Goal: Find specific page/section: Find specific page/section

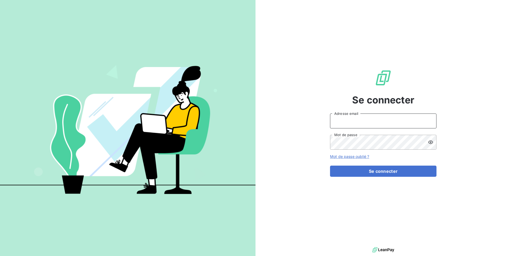
click at [369, 128] on input "Adresse email" at bounding box center [383, 121] width 106 height 15
paste input "3040000234"
type input "admin@bpaexperts"
click at [330, 166] on button "Se connecter" at bounding box center [383, 171] width 106 height 11
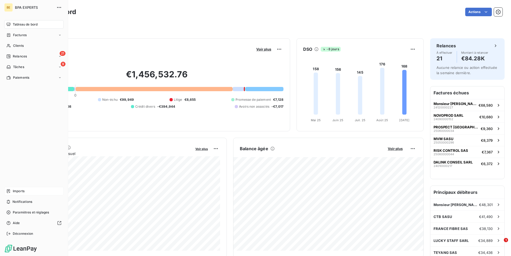
click at [20, 190] on span "Imports" at bounding box center [19, 191] width 12 height 5
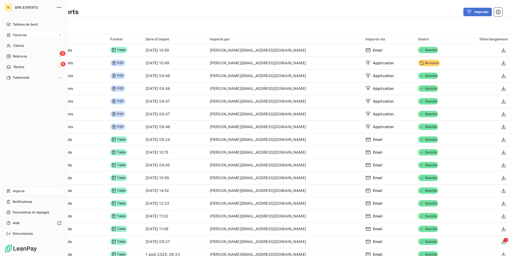
click at [25, 36] on span "Factures" at bounding box center [20, 35] width 14 height 5
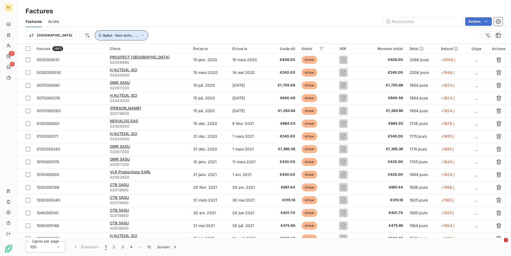
click at [103, 36] on span "Statut : Non-échu , ..." at bounding box center [121, 35] width 36 height 4
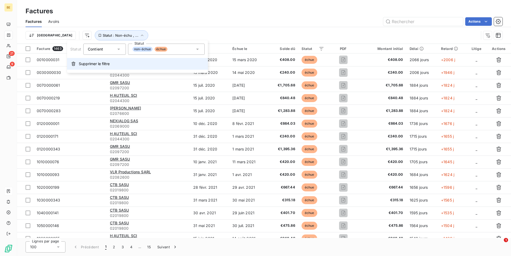
click at [91, 63] on span "Supprimer le filtre" at bounding box center [94, 63] width 31 height 5
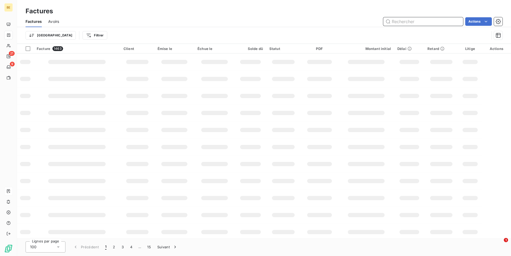
click at [412, 20] on input "text" at bounding box center [423, 21] width 80 height 9
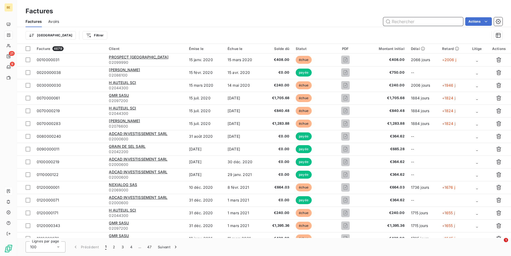
paste input "3040000234"
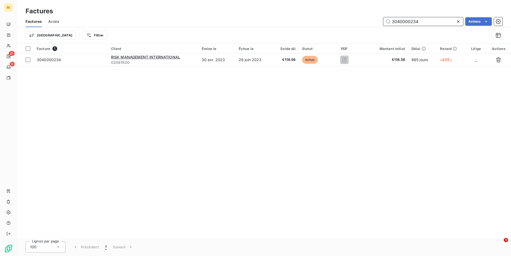
click at [392, 24] on input "3040000234" at bounding box center [423, 21] width 80 height 9
type input "3040000234"
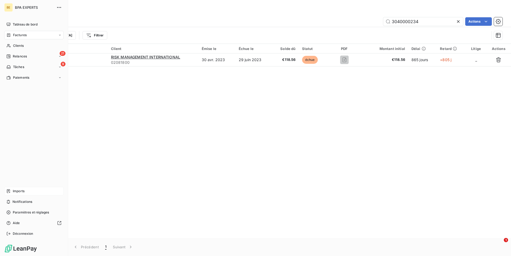
click at [23, 192] on span "Imports" at bounding box center [19, 191] width 12 height 5
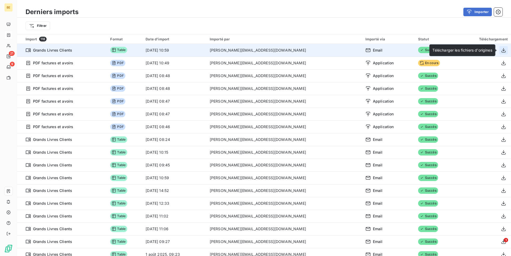
click at [501, 51] on icon "button" at bounding box center [503, 50] width 5 height 5
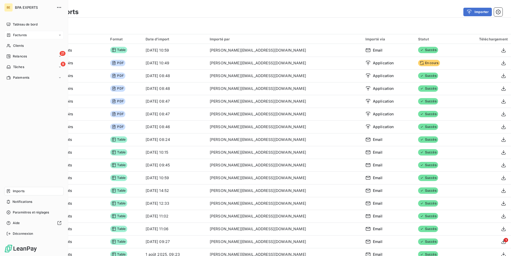
click at [19, 34] on span "Factures" at bounding box center [20, 35] width 14 height 5
